Goal: Transaction & Acquisition: Purchase product/service

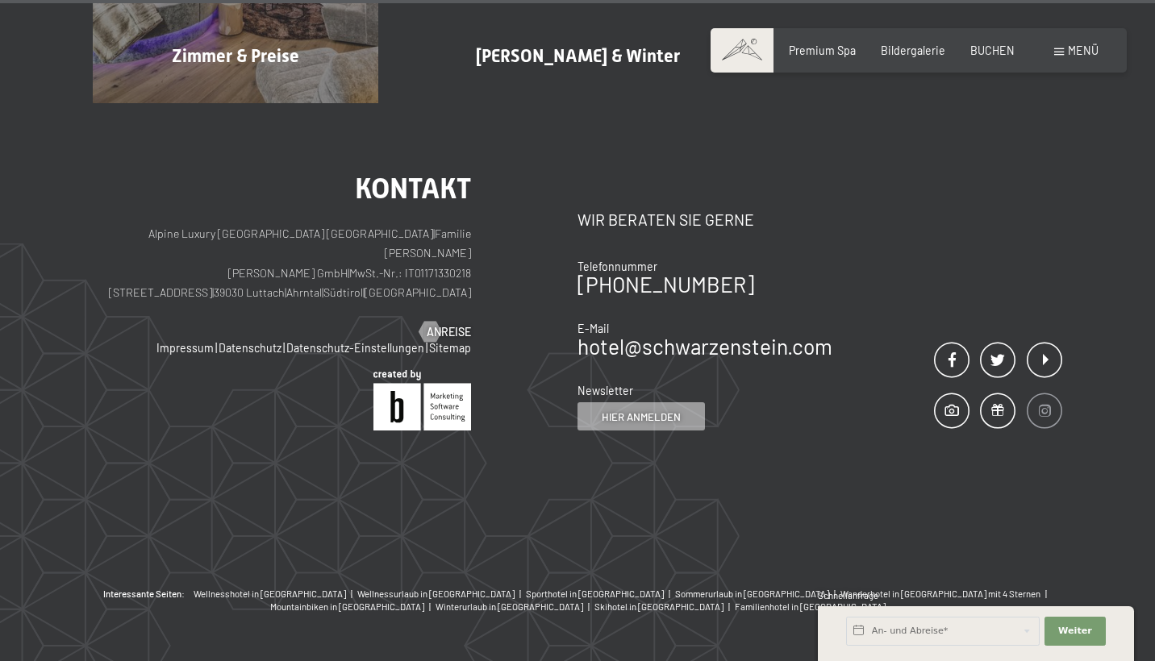
scroll to position [6605, 0]
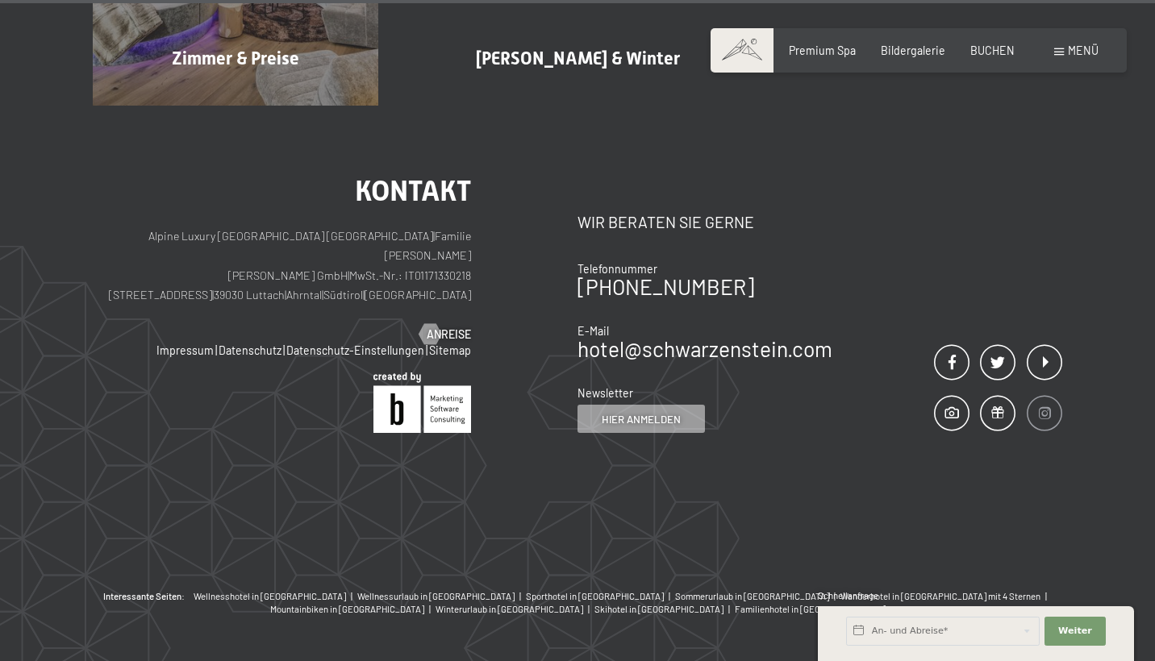
click at [1047, 396] on span at bounding box center [1044, 413] width 35 height 35
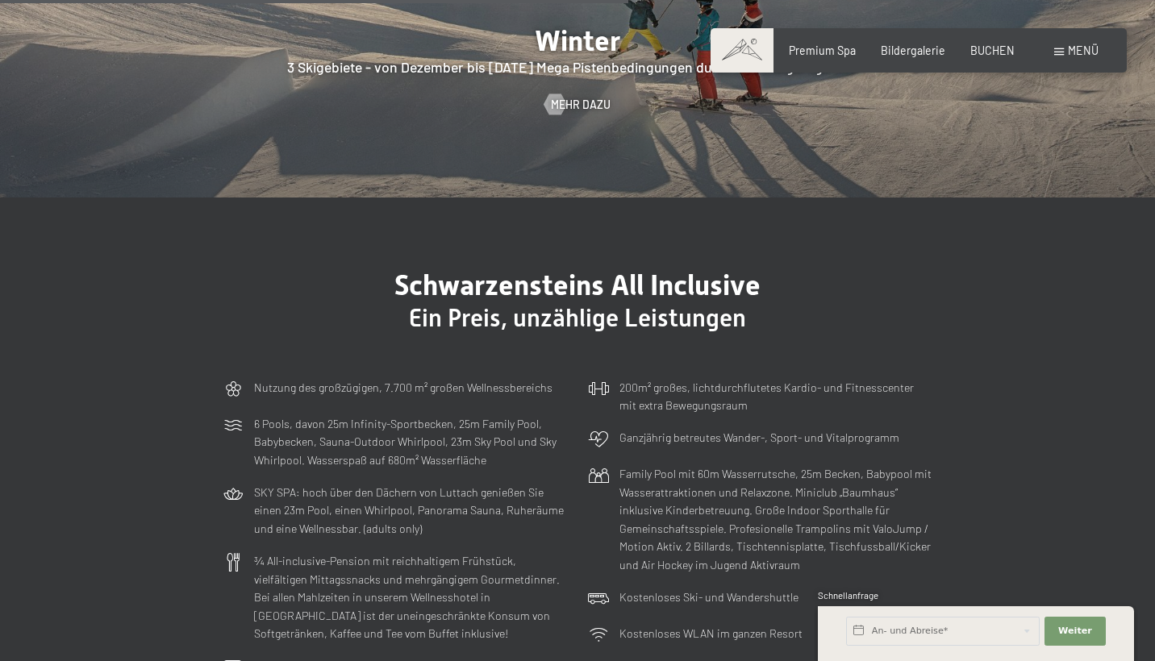
scroll to position [3484, 0]
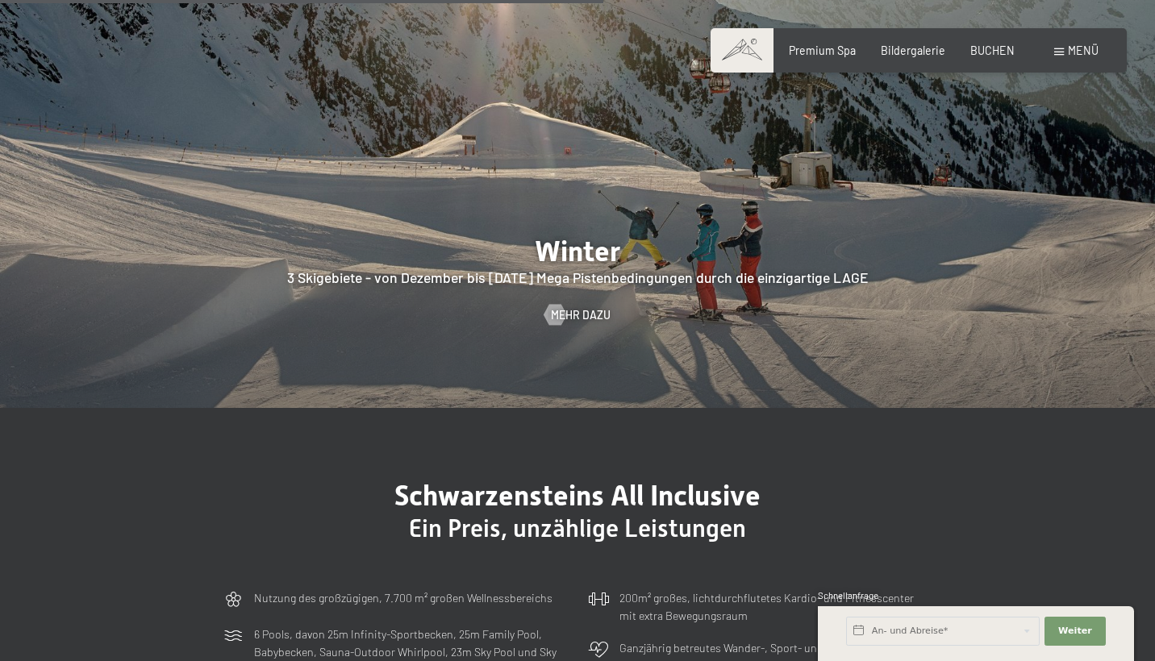
click at [823, 43] on div "Buchen Anfragen Premium Spa Bildergalerie BUCHEN Menü DE IT EN Gutschein Bilder…" at bounding box center [918, 51] width 359 height 16
click at [844, 59] on div "Buchen Anfragen Premium Spa Bildergalerie BUCHEN Menü DE IT EN Gutschein Bilder…" at bounding box center [918, 51] width 359 height 16
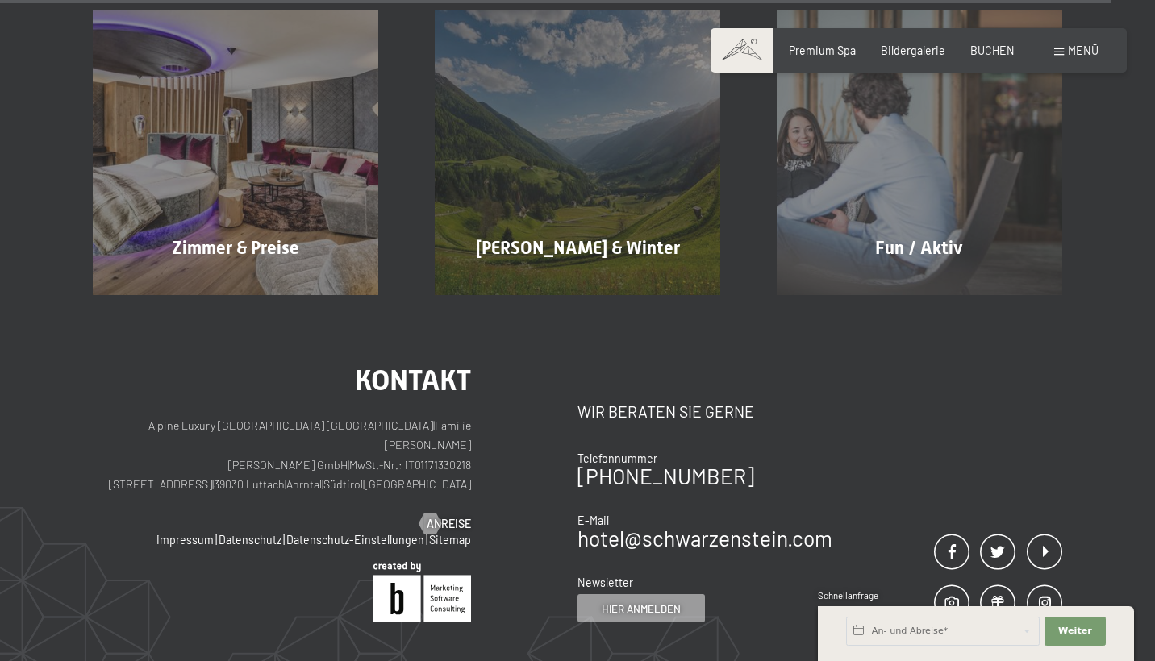
scroll to position [6598, 0]
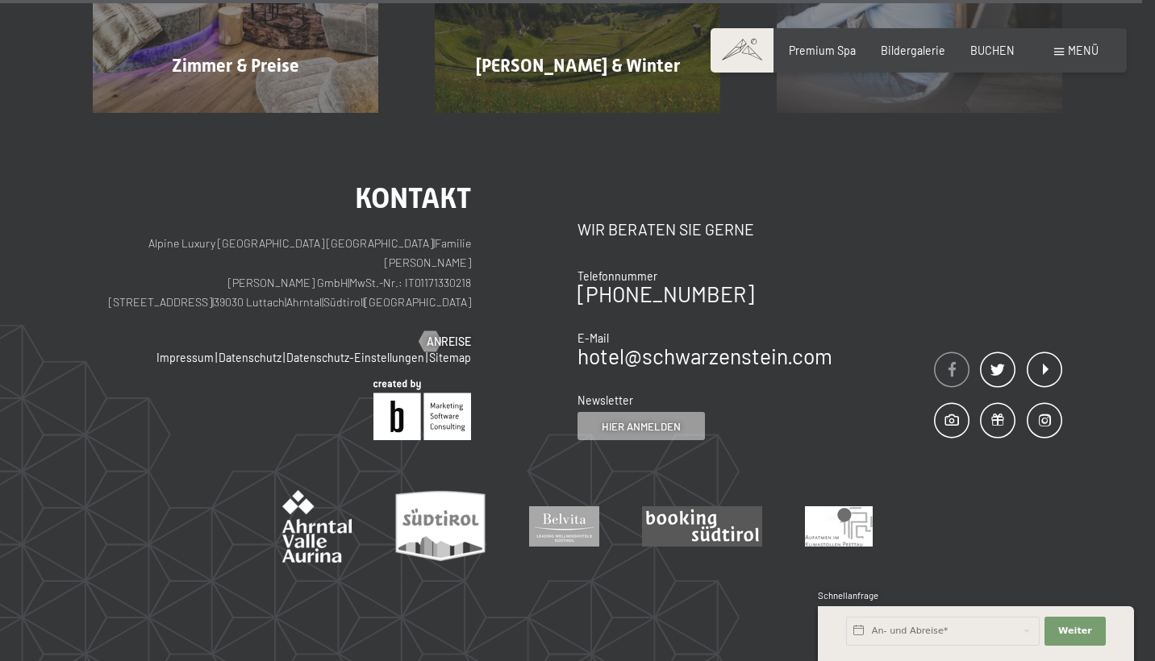
click at [952, 352] on span at bounding box center [951, 369] width 35 height 35
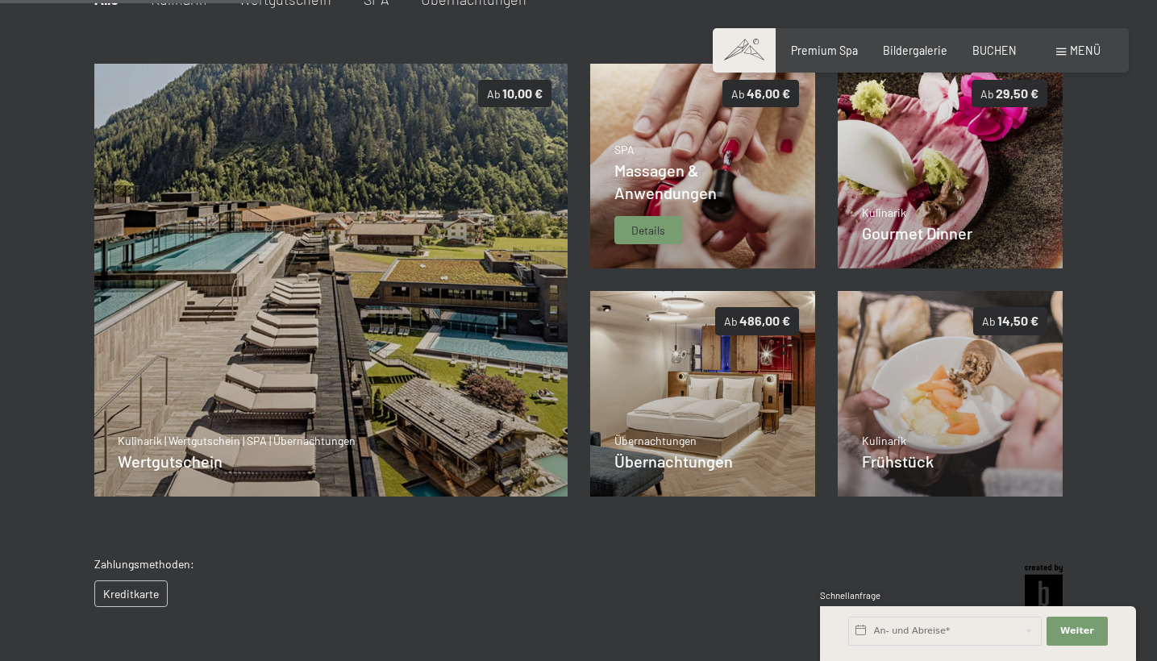
click at [739, 190] on div "Massagen & Anwendungen" at bounding box center [702, 181] width 177 height 45
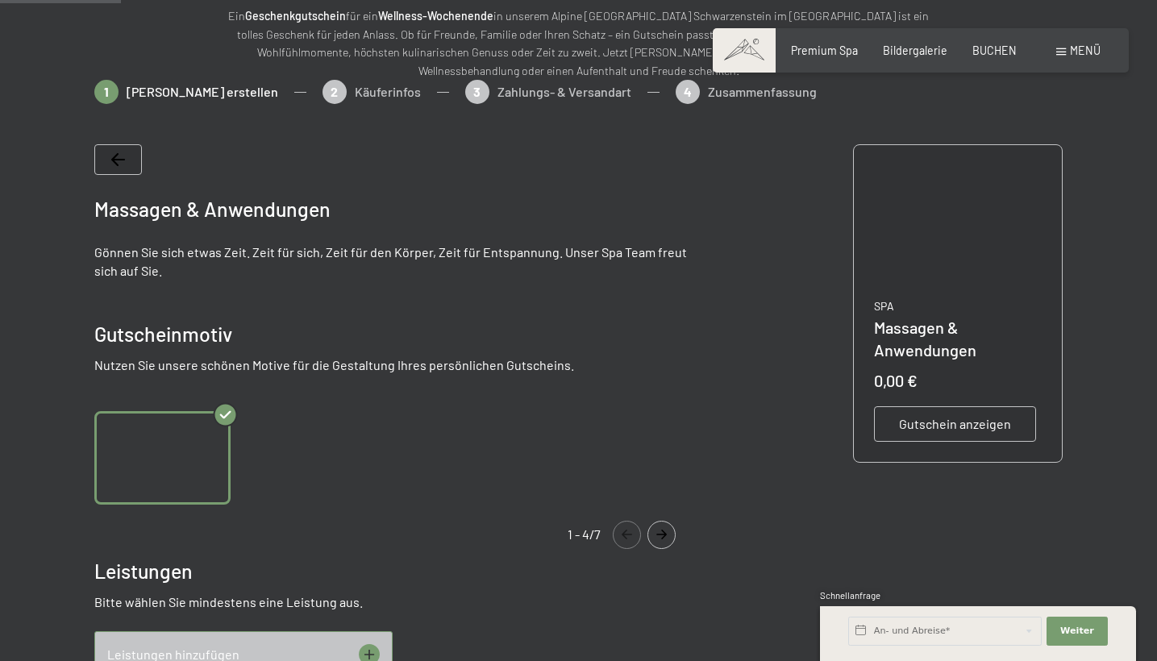
scroll to position [194, 0]
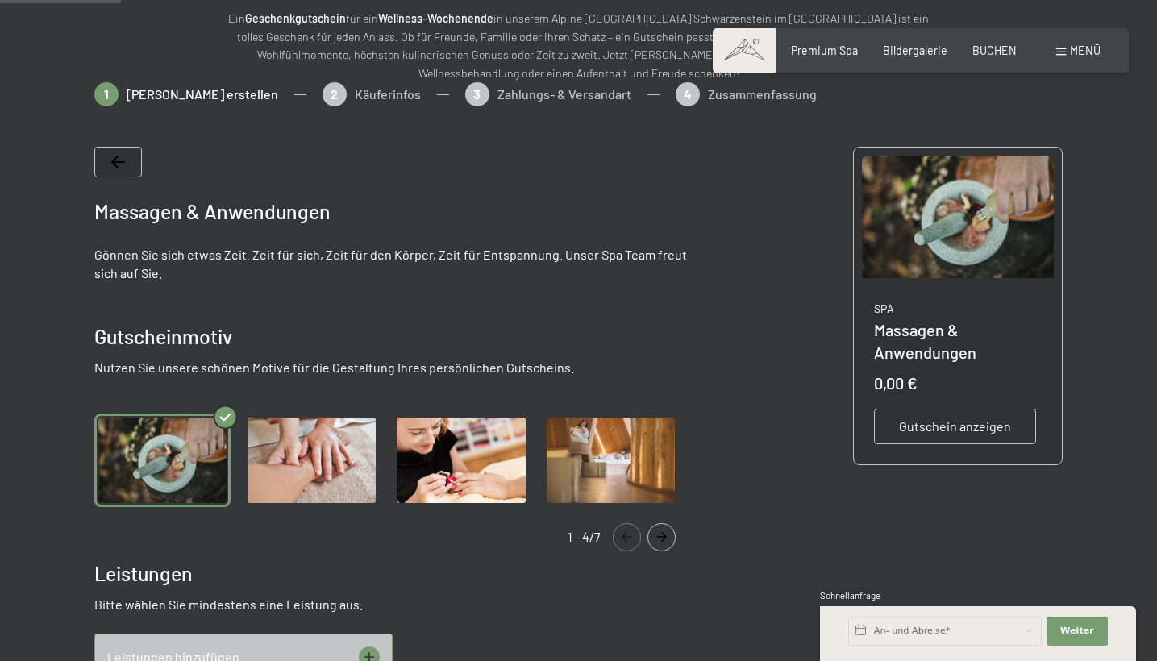
click at [266, 473] on img "Gallery" at bounding box center [312, 461] width 136 height 94
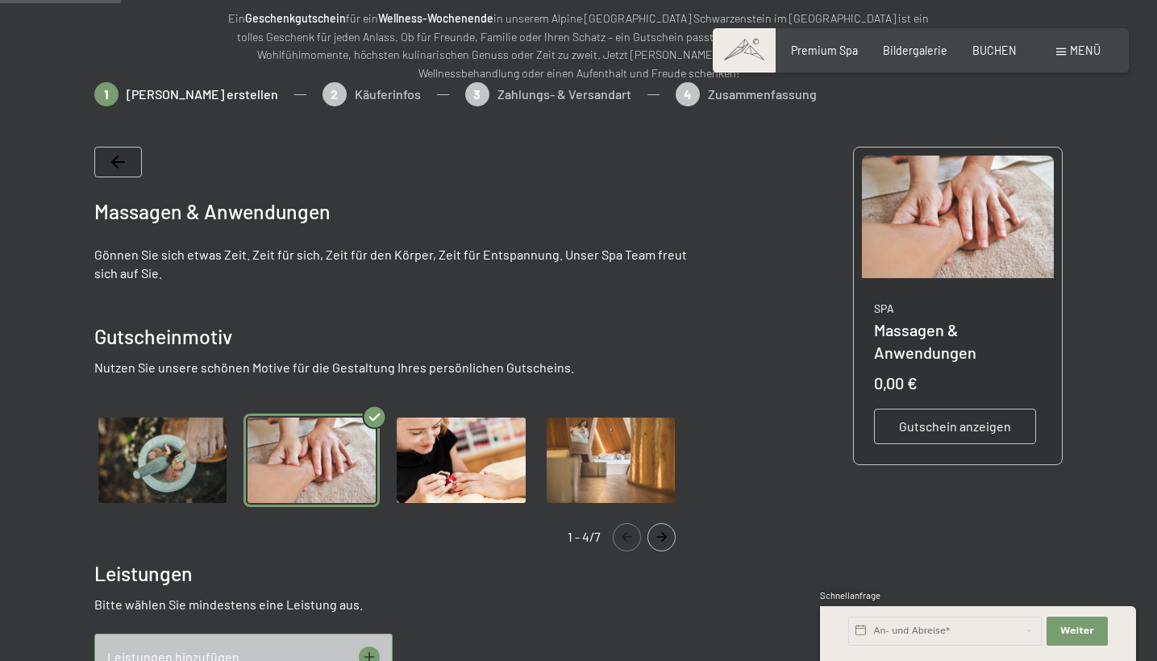
click at [464, 465] on img "Gallery" at bounding box center [461, 461] width 136 height 94
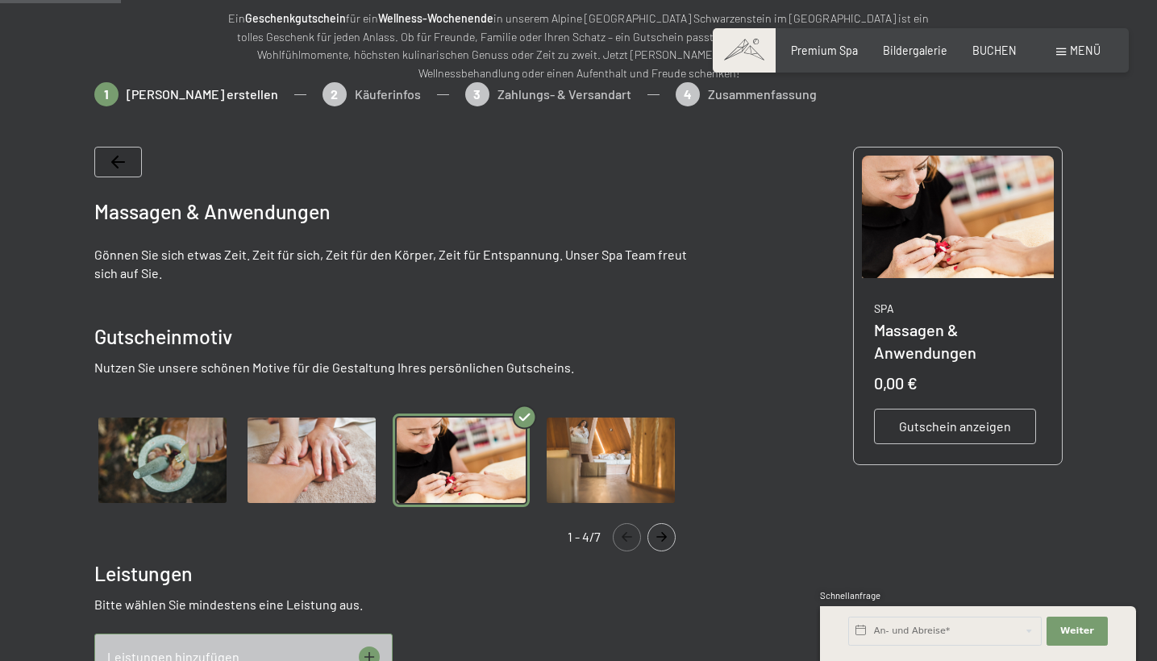
click at [676, 550] on div "1 - 4/7" at bounding box center [393, 537] width 598 height 28
click at [656, 537] on icon "Navigate to next slide" at bounding box center [661, 537] width 27 height 10
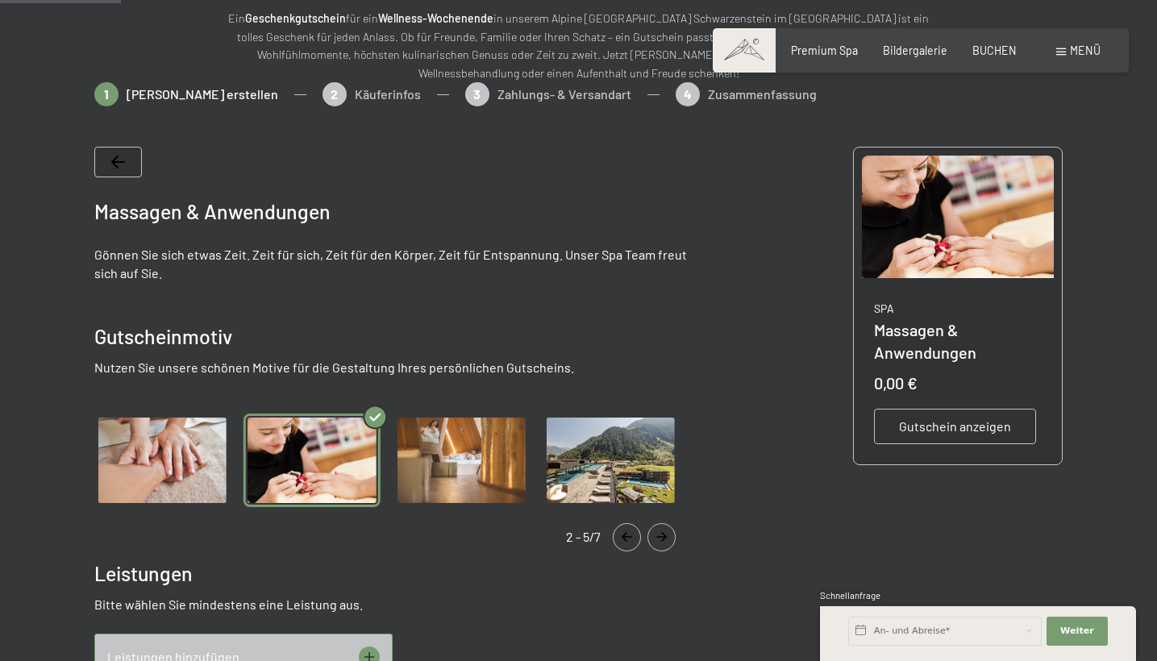
click at [656, 537] on icon "Navigate to next slide" at bounding box center [661, 537] width 27 height 10
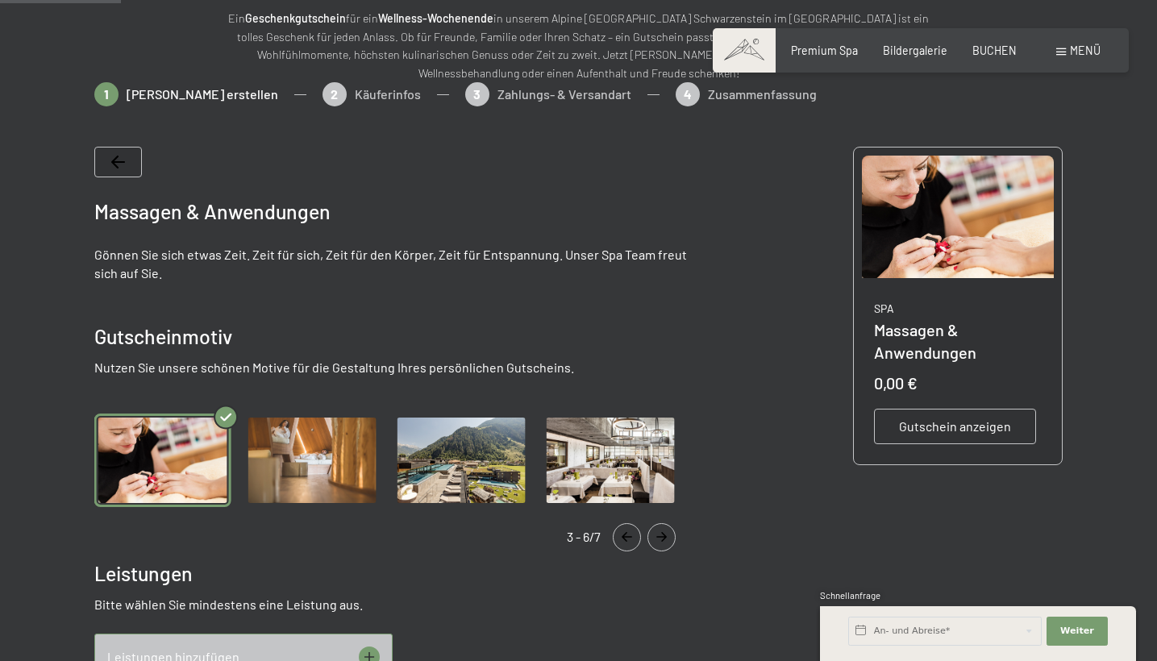
click at [366, 459] on img "Gallery" at bounding box center [312, 461] width 136 height 94
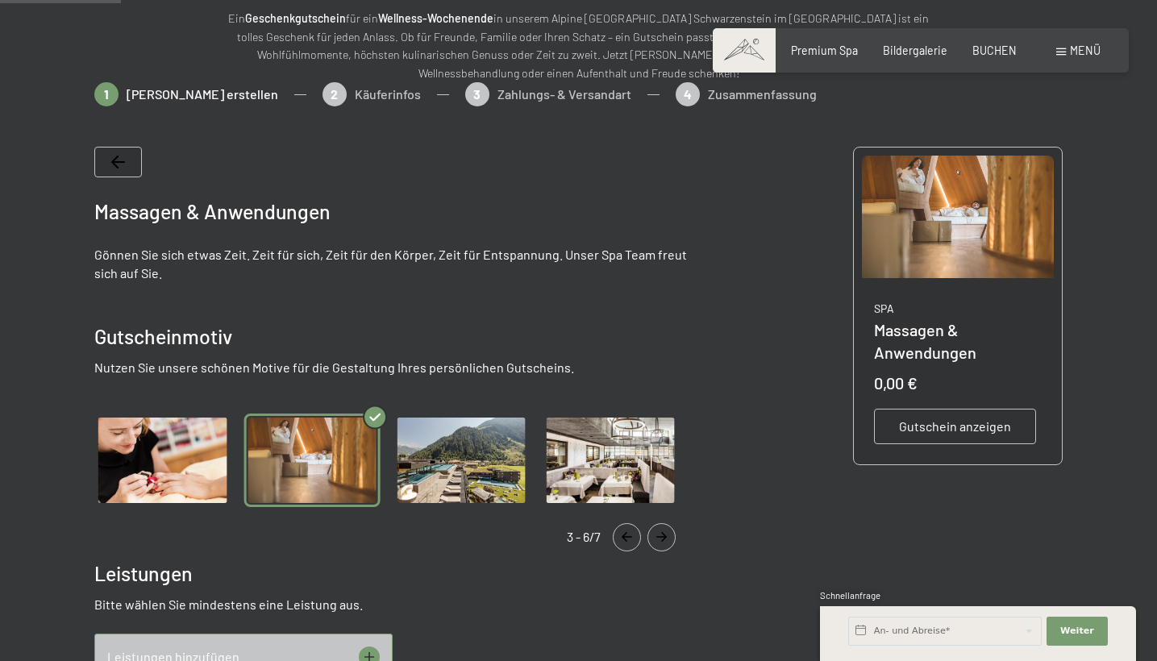
click at [430, 464] on img "Gallery" at bounding box center [461, 461] width 136 height 94
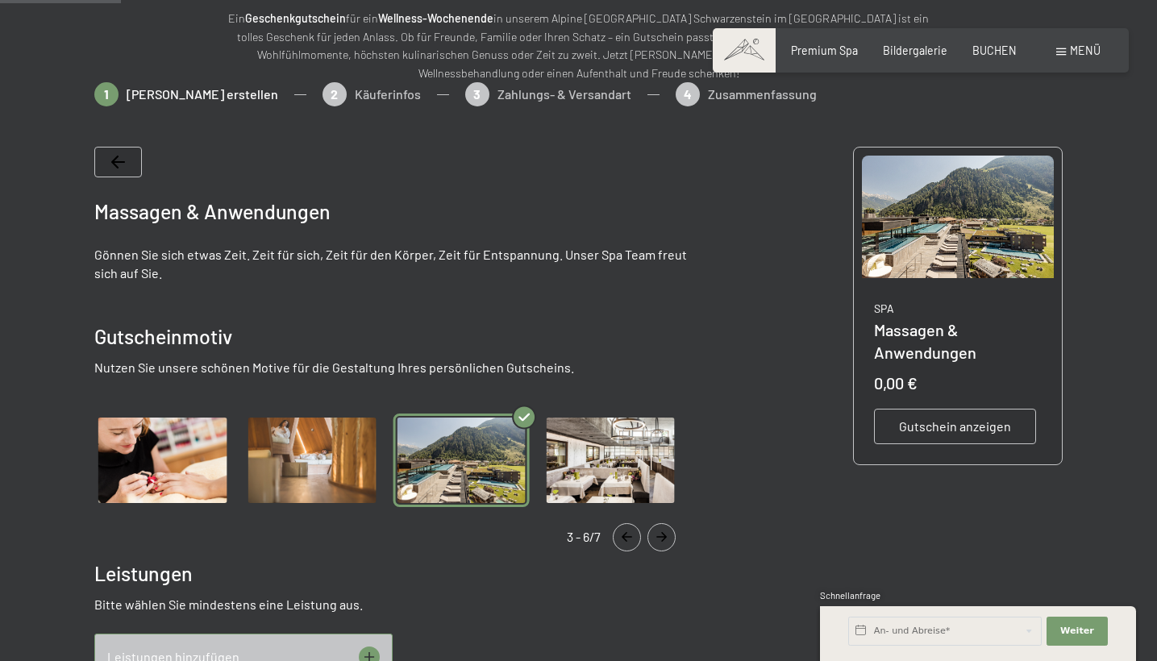
click at [542, 452] on li "Gallery" at bounding box center [610, 461] width 149 height 94
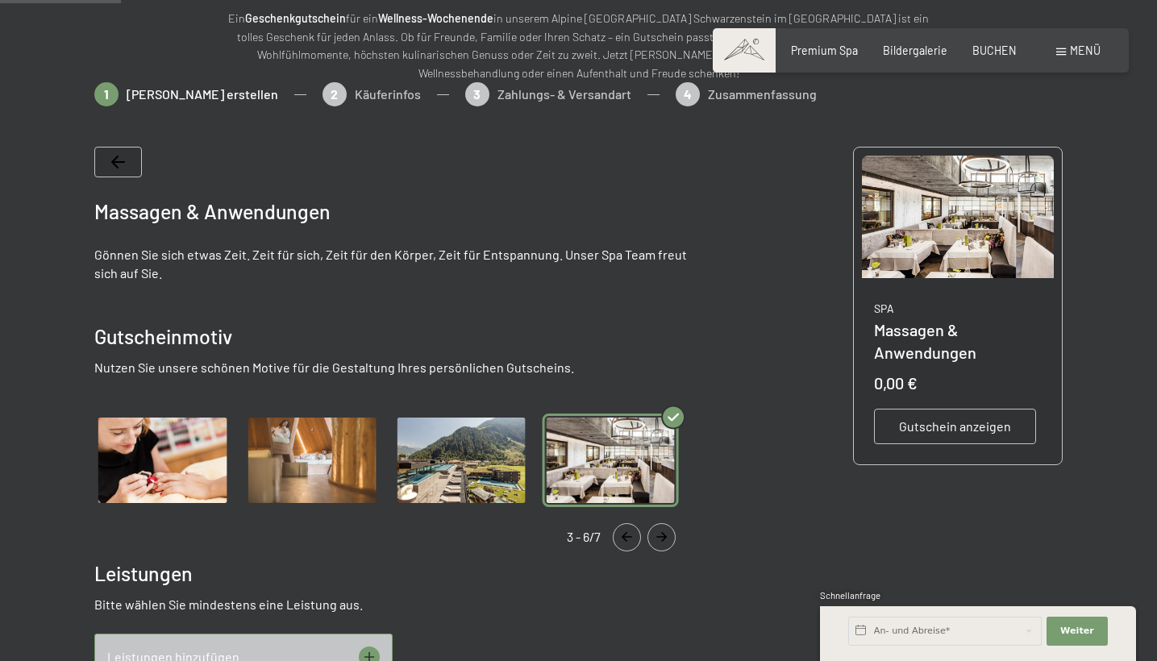
click at [111, 170] on div at bounding box center [118, 162] width 48 height 31
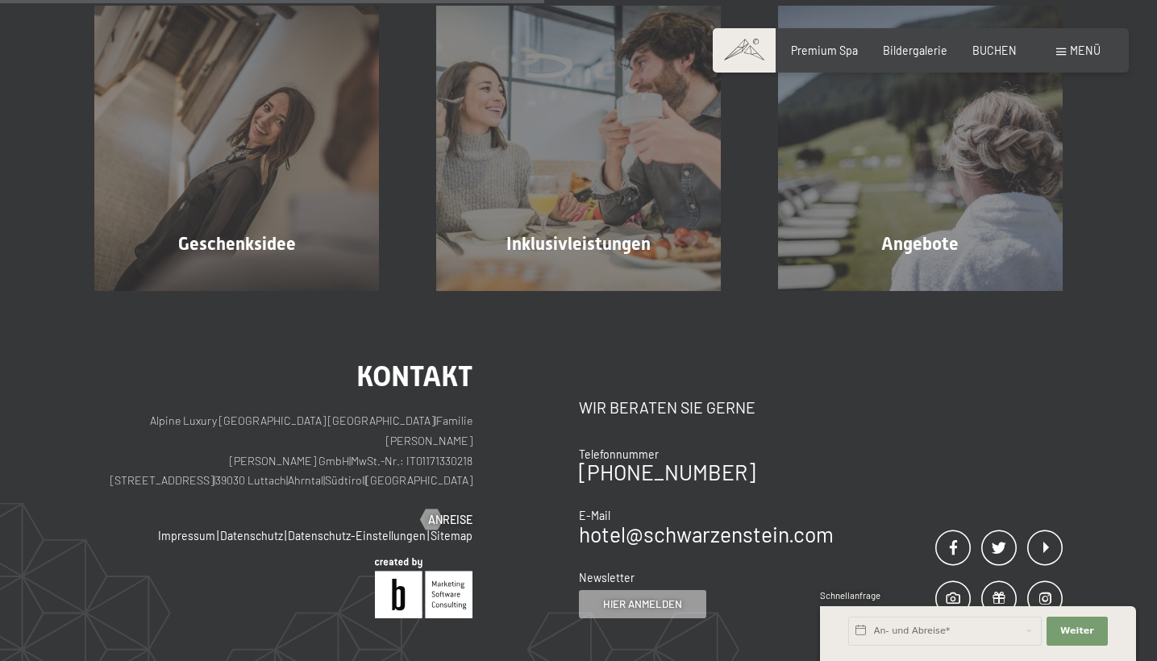
scroll to position [1230, 0]
